Goal: Task Accomplishment & Management: Manage account settings

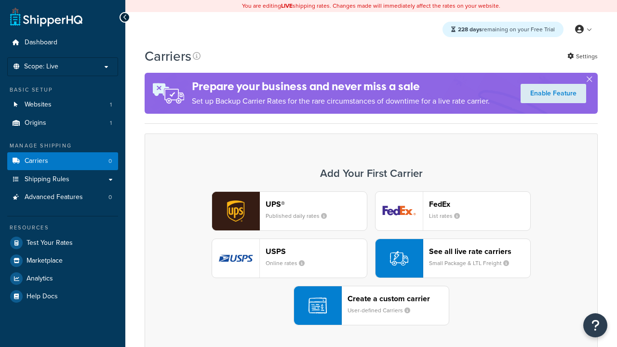
click at [479, 204] on header "FedEx" at bounding box center [479, 203] width 101 height 9
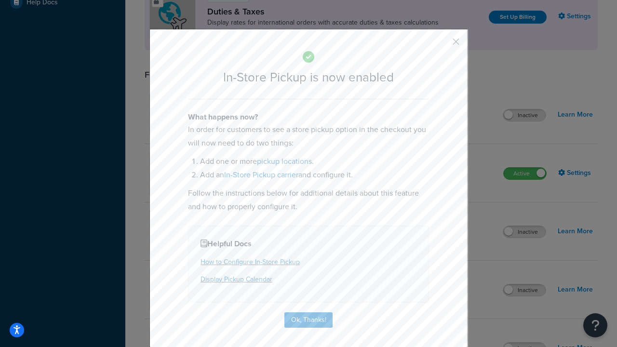
click at [441, 45] on button "button" at bounding box center [441, 45] width 2 height 2
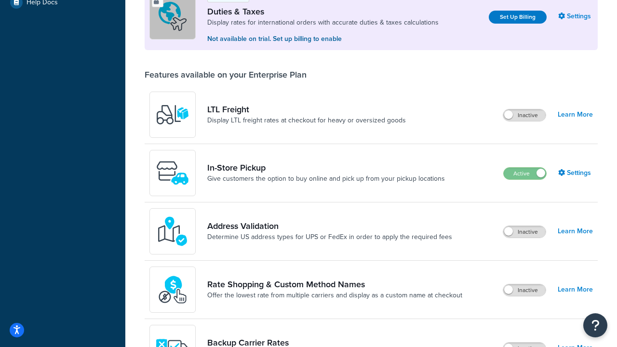
scroll to position [294, 0]
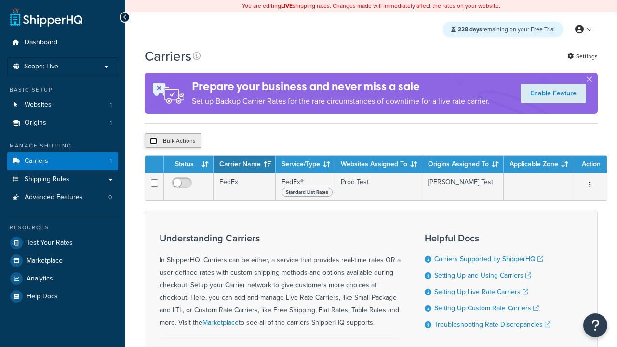
click at [153, 142] on input "checkbox" at bounding box center [153, 140] width 7 height 7
checkbox input "true"
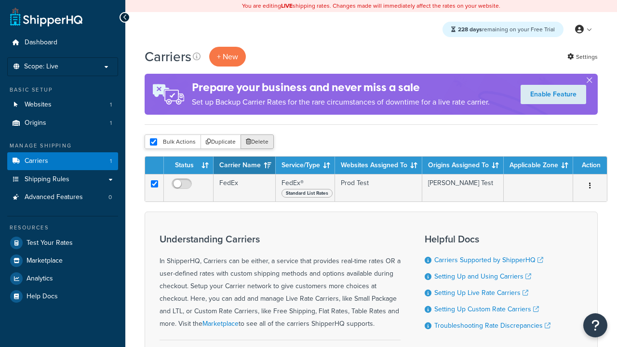
click at [259, 142] on button "Delete" at bounding box center [256, 141] width 33 height 14
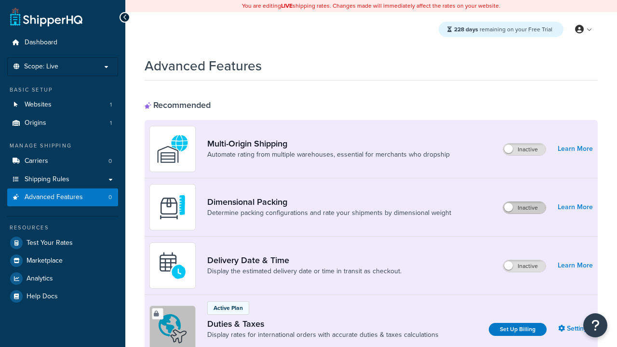
click at [524, 208] on label "Inactive" at bounding box center [524, 208] width 42 height 12
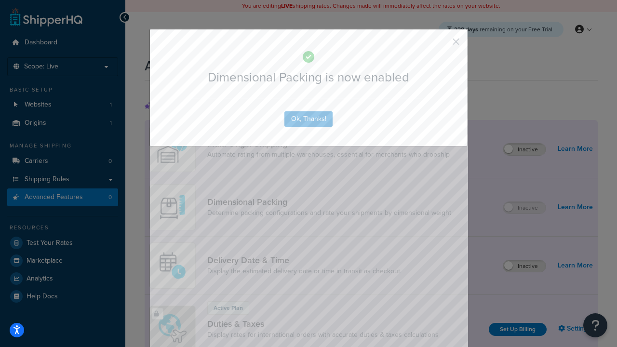
click at [441, 44] on button "button" at bounding box center [441, 45] width 2 height 2
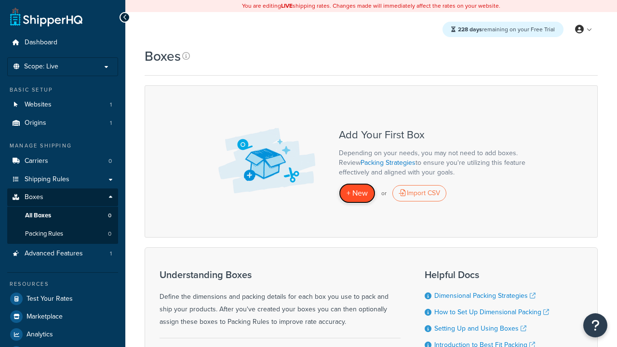
click at [357, 193] on span "+ New" at bounding box center [356, 192] width 21 height 11
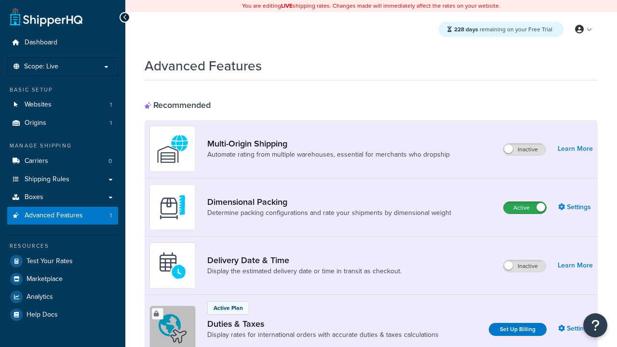
click at [525, 202] on label "Active" at bounding box center [524, 208] width 42 height 12
